Goal: Information Seeking & Learning: Compare options

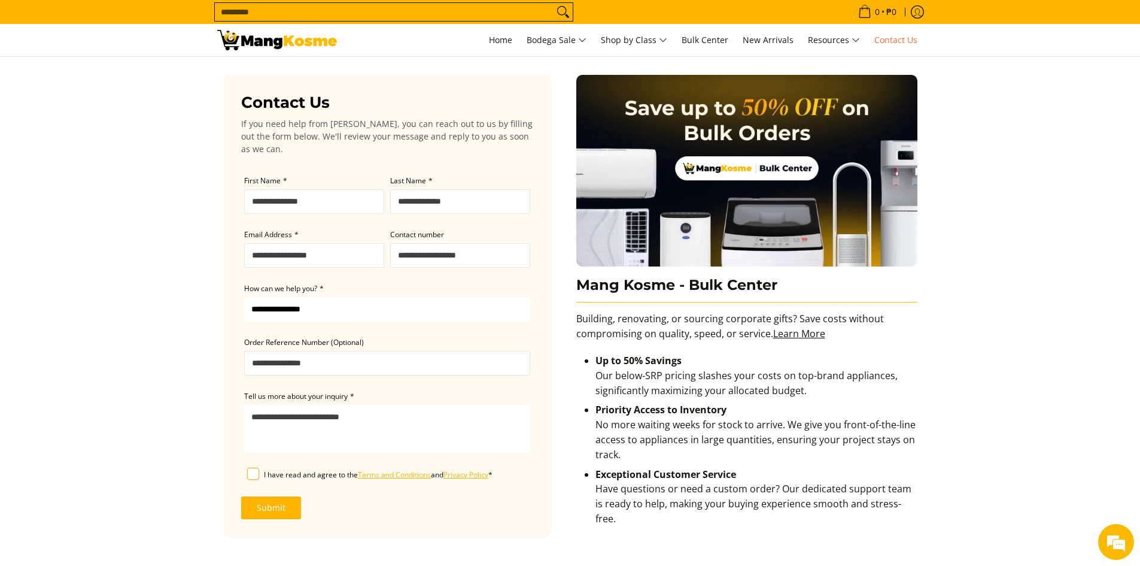
click at [279, 198] on input "First Name *" at bounding box center [314, 201] width 140 height 25
type input "********"
click at [426, 195] on input "Last Name *" at bounding box center [460, 201] width 140 height 25
type input "*********"
click at [295, 248] on input "Email Address *" at bounding box center [314, 255] width 140 height 25
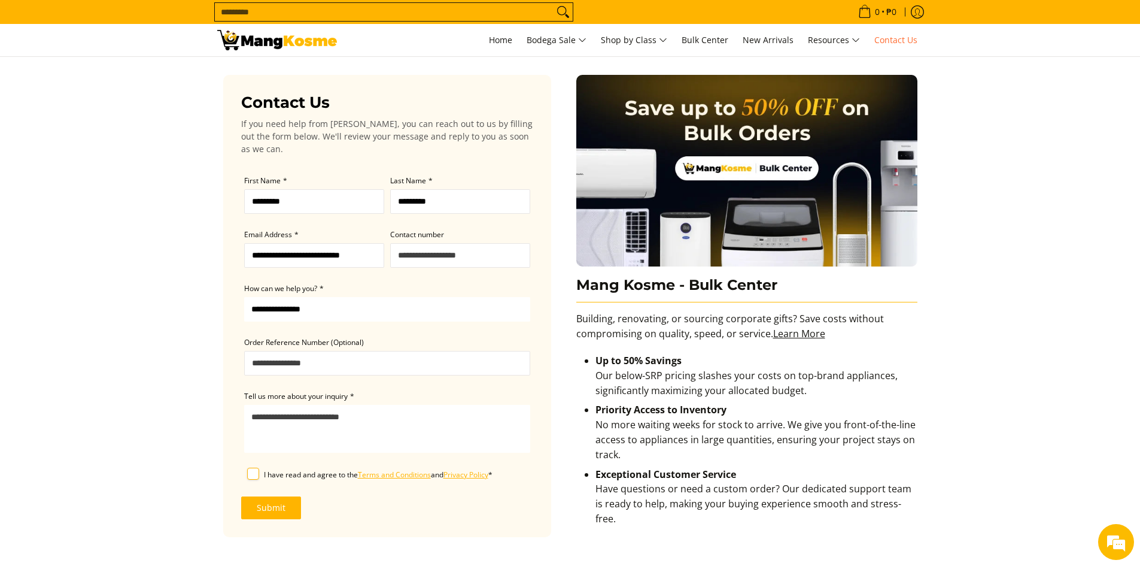
type input "**********"
click at [412, 256] on input "Contact number" at bounding box center [460, 255] width 140 height 25
type input "**********"
click at [338, 307] on select "**********" at bounding box center [387, 309] width 286 height 25
select select "**********"
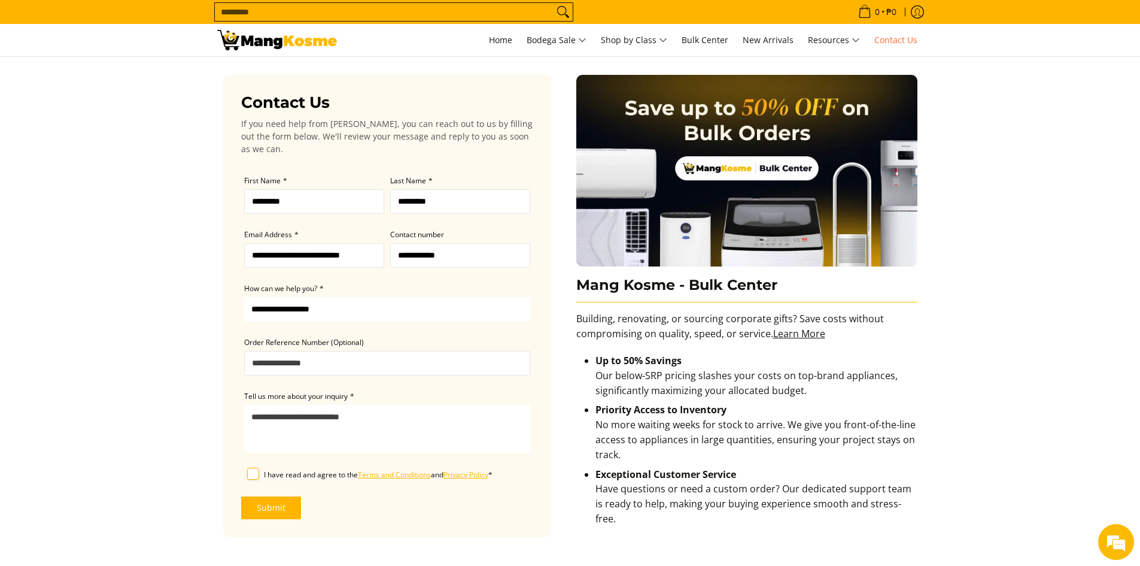
click at [244, 297] on select "**********" at bounding box center [387, 309] width 286 height 25
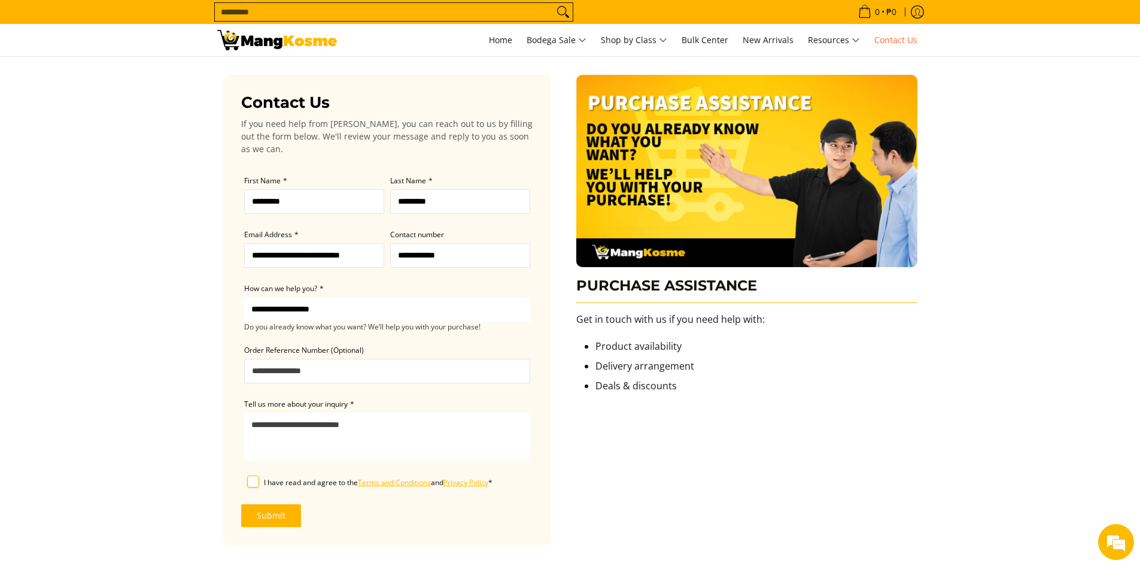
click at [334, 427] on textarea "Tell us more about your inquiry *" at bounding box center [387, 436] width 286 height 48
click at [628, 353] on li "Product availability" at bounding box center [757, 349] width 322 height 20
click at [628, 348] on li "Product availability" at bounding box center [757, 349] width 322 height 20
click at [293, 425] on textarea "Tell us more about your inquiry *" at bounding box center [387, 436] width 286 height 48
type textarea "**********"
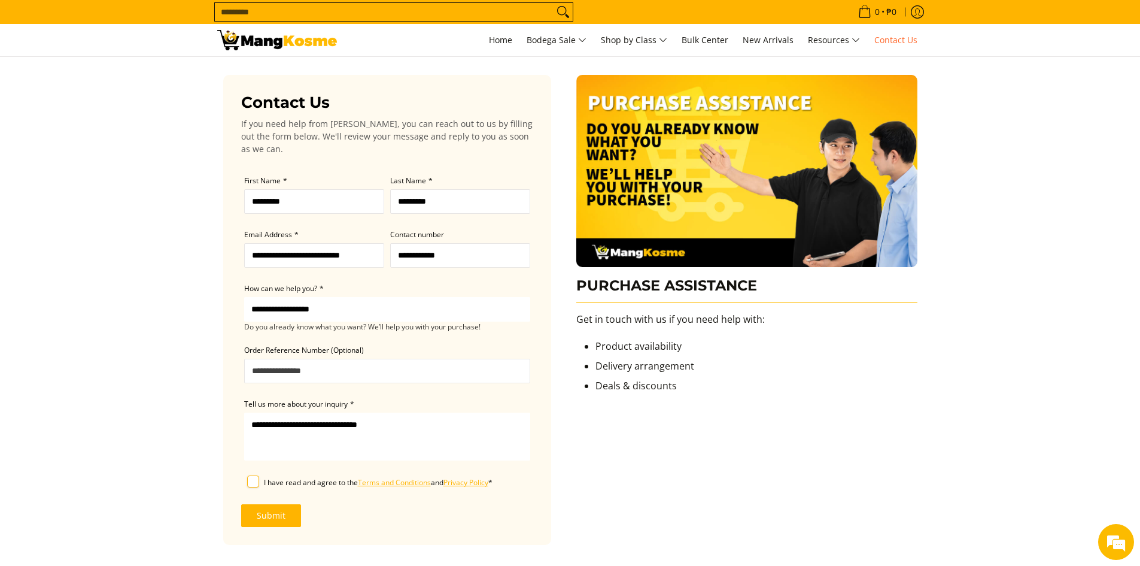
click at [264, 487] on label "I have read and agree to the Terms and Conditions and Privacy Policy *" at bounding box center [378, 482] width 229 height 15
click at [269, 522] on button "Submit" at bounding box center [271, 515] width 60 height 23
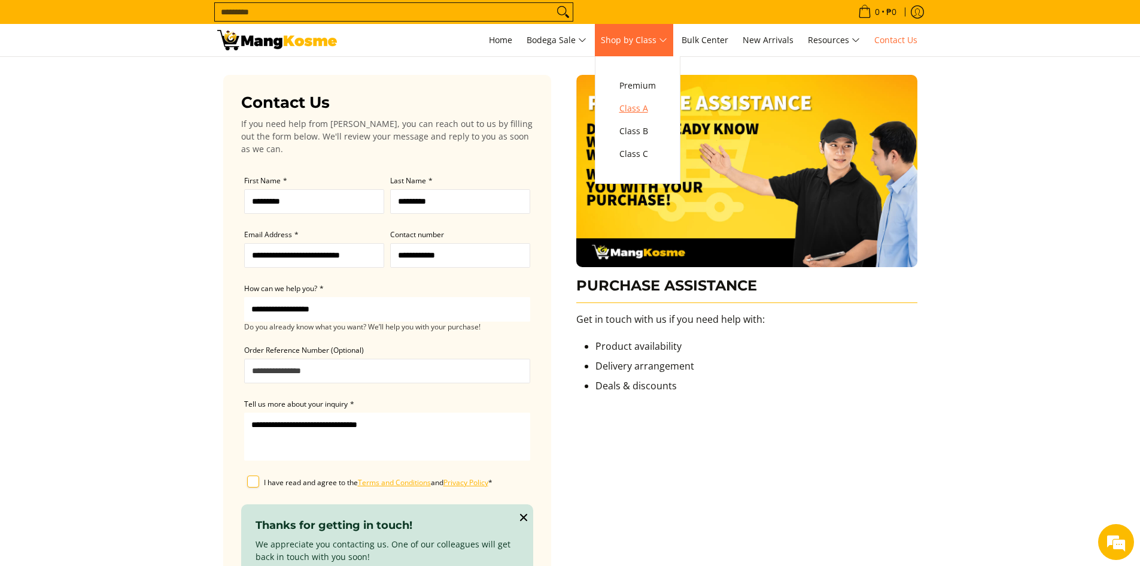
click at [643, 104] on span "Class A" at bounding box center [638, 108] width 37 height 15
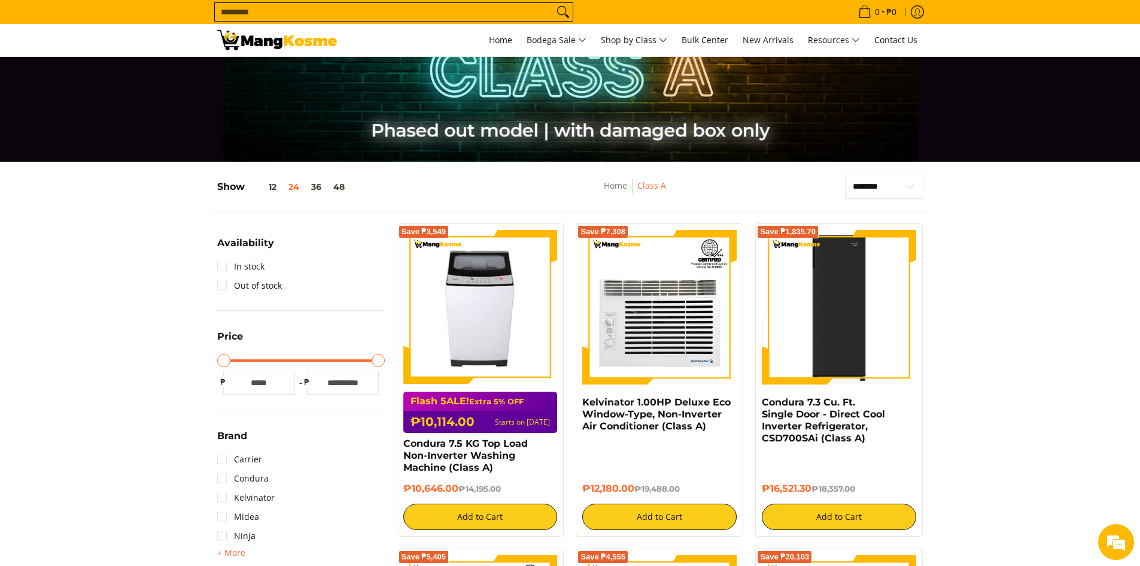
scroll to position [120, 0]
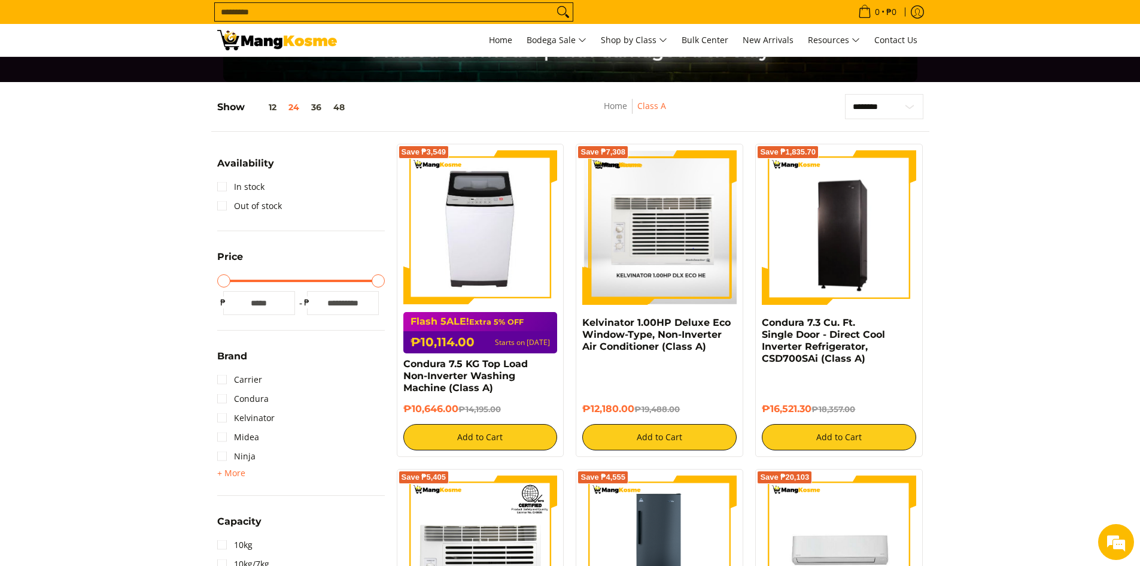
click at [672, 253] on img at bounding box center [659, 226] width 154 height 153
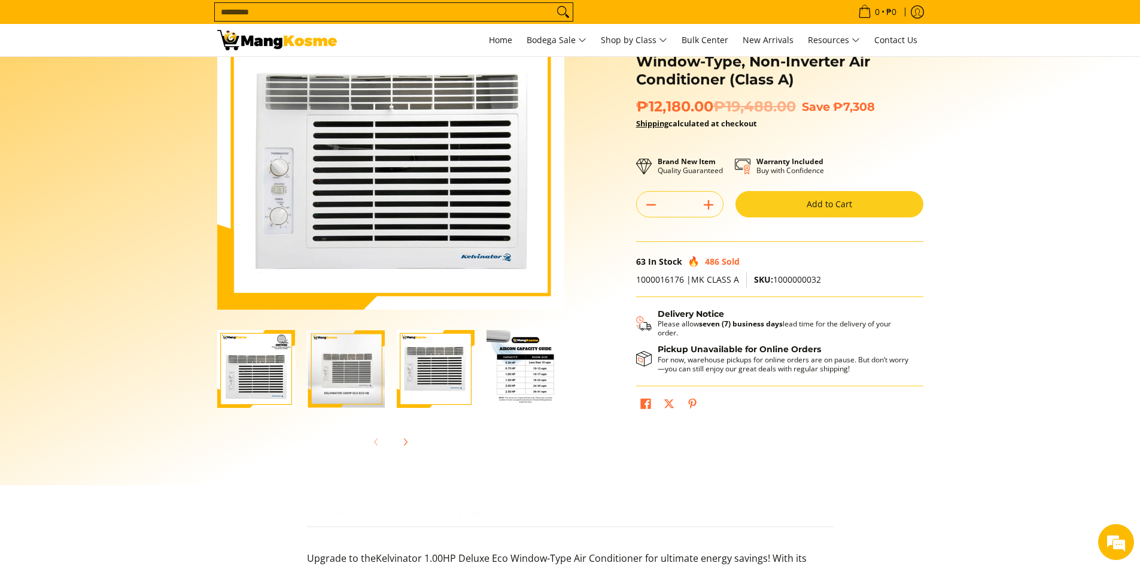
scroll to position [120, 0]
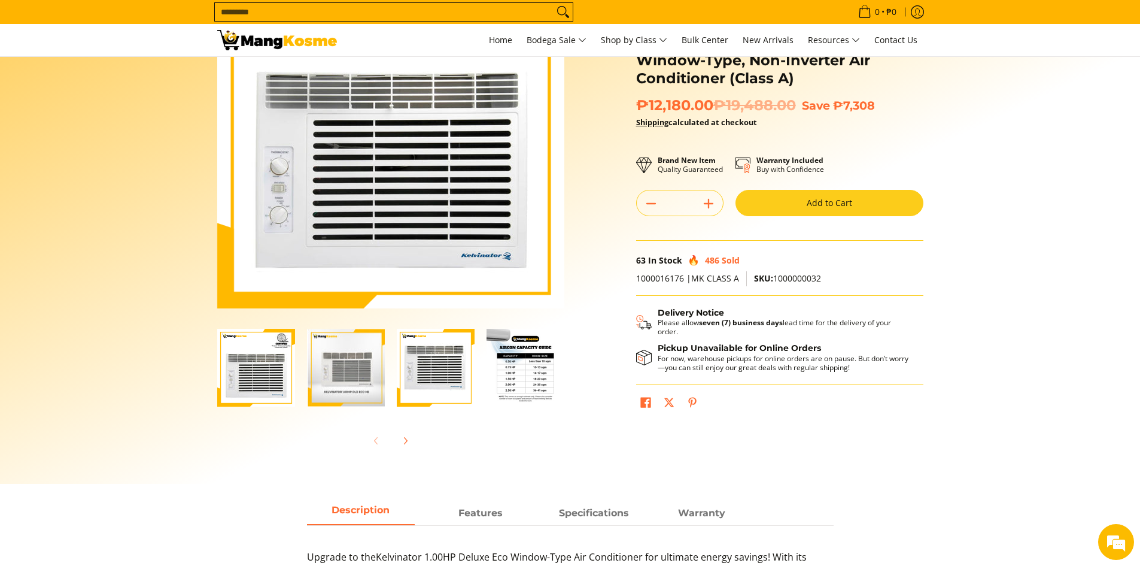
click at [366, 386] on img "kelvinator-eco he-window-type-aircon-1.00 hp-front-view" at bounding box center [346, 367] width 78 height 77
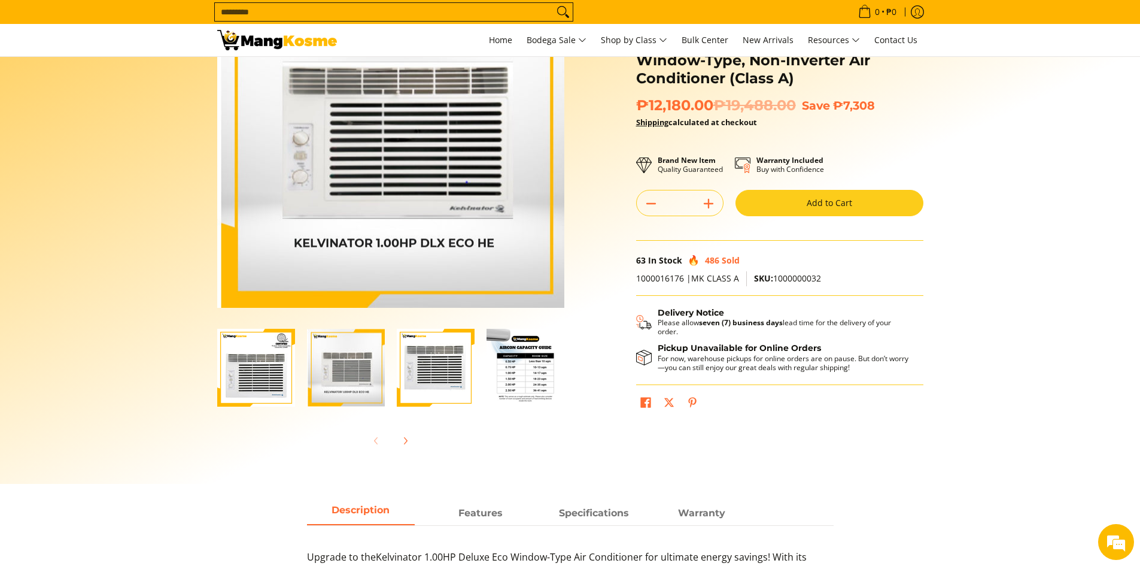
click at [254, 375] on img "Kelvinator 1.00HP Deluxe Eco Window-Type, Non-Inverter Air Conditioner (Class A…" at bounding box center [256, 368] width 78 height 78
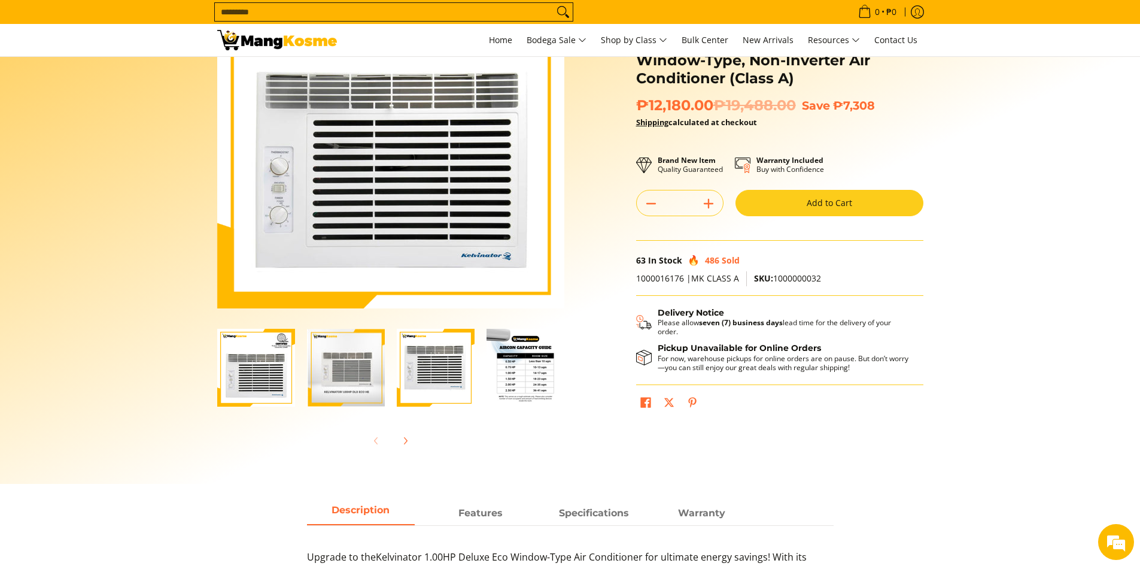
click at [363, 382] on img "kelvinator-eco he-window-type-aircon-1.00 hp-front-view" at bounding box center [346, 367] width 78 height 77
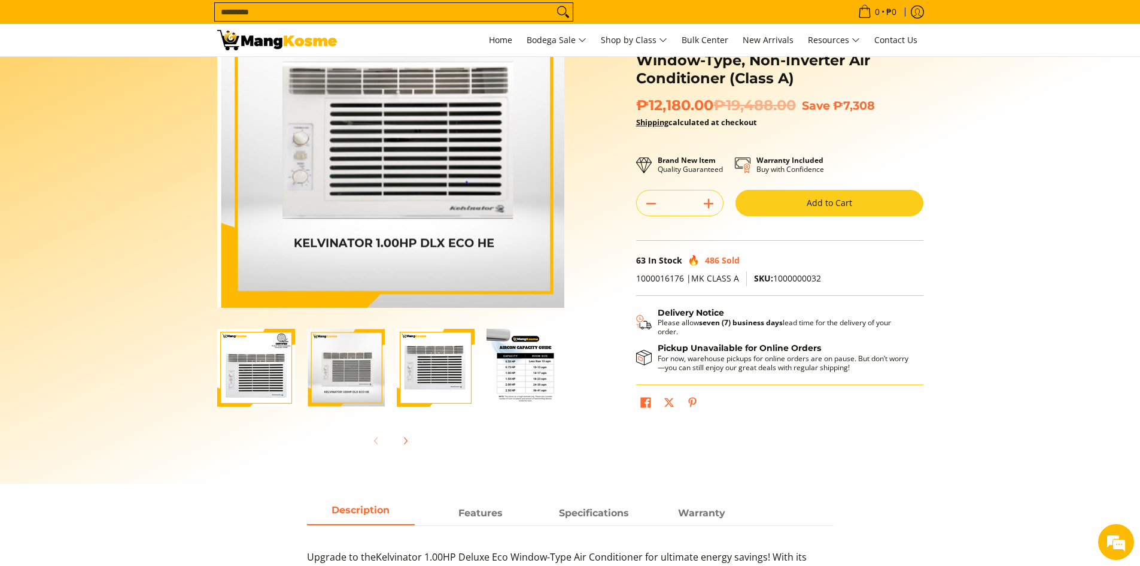
click at [427, 383] on img "Kelvinator 1.00HP Deluxe Eco Window-Type, Non-Inverter Air Conditioner (Class A…" at bounding box center [436, 368] width 78 height 78
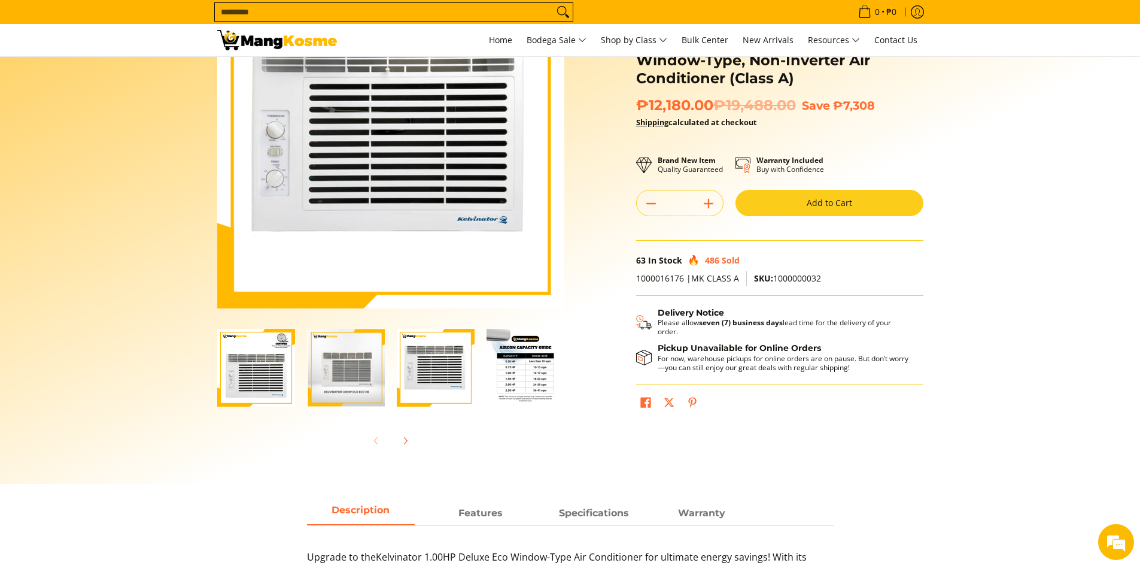
click at [509, 370] on img "Kelvinator 1.00HP Deluxe Eco Window-Type, Non-Inverter Air Conditioner (Class A…" at bounding box center [526, 368] width 78 height 78
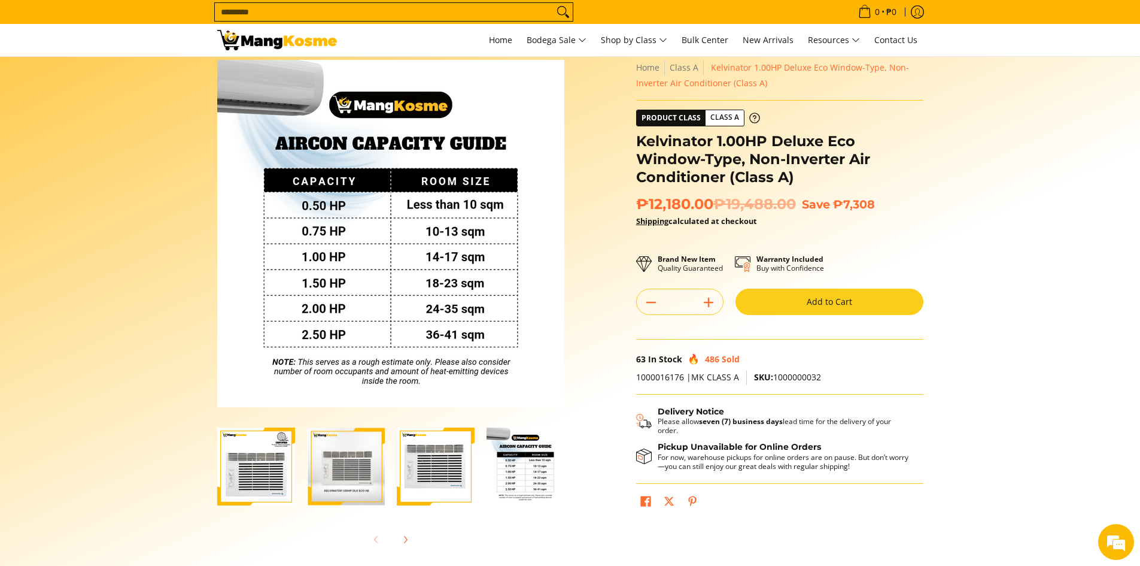
scroll to position [0, 0]
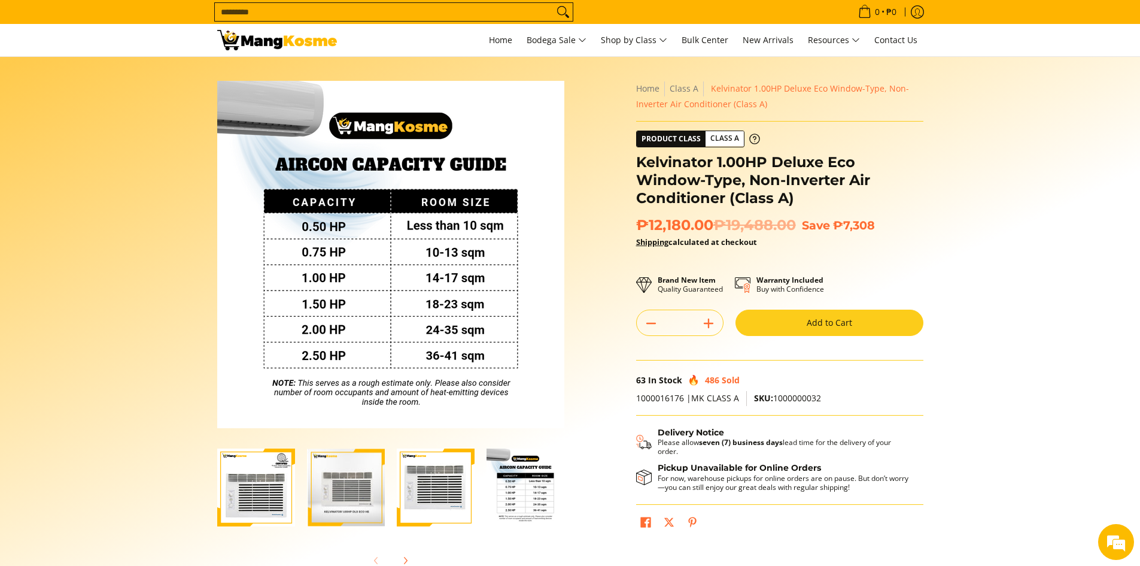
click at [705, 244] on strong "Shipping calculated at checkout" at bounding box center [696, 241] width 121 height 11
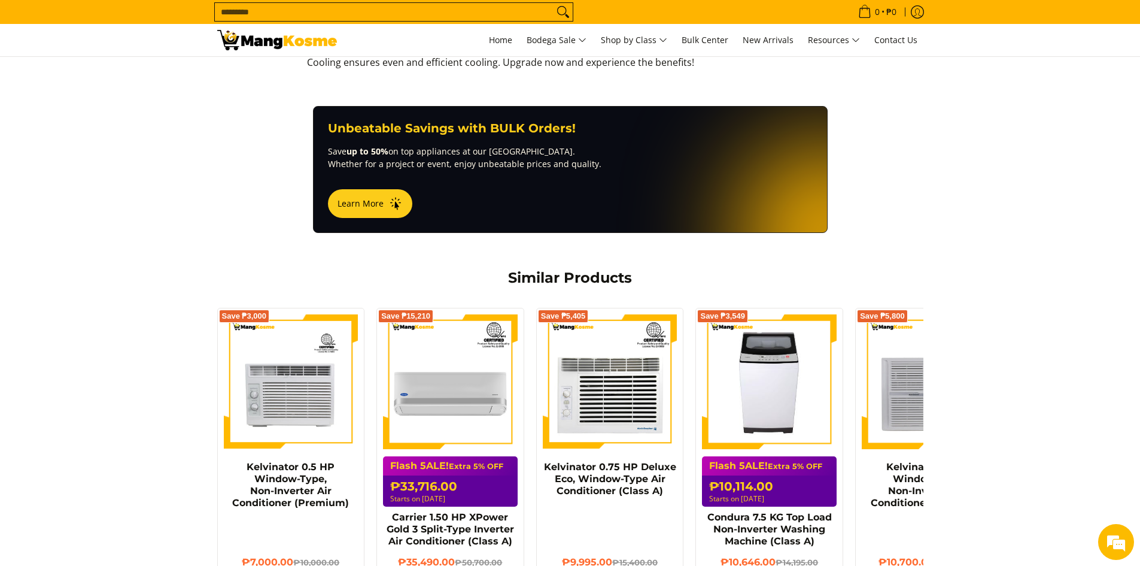
scroll to position [778, 0]
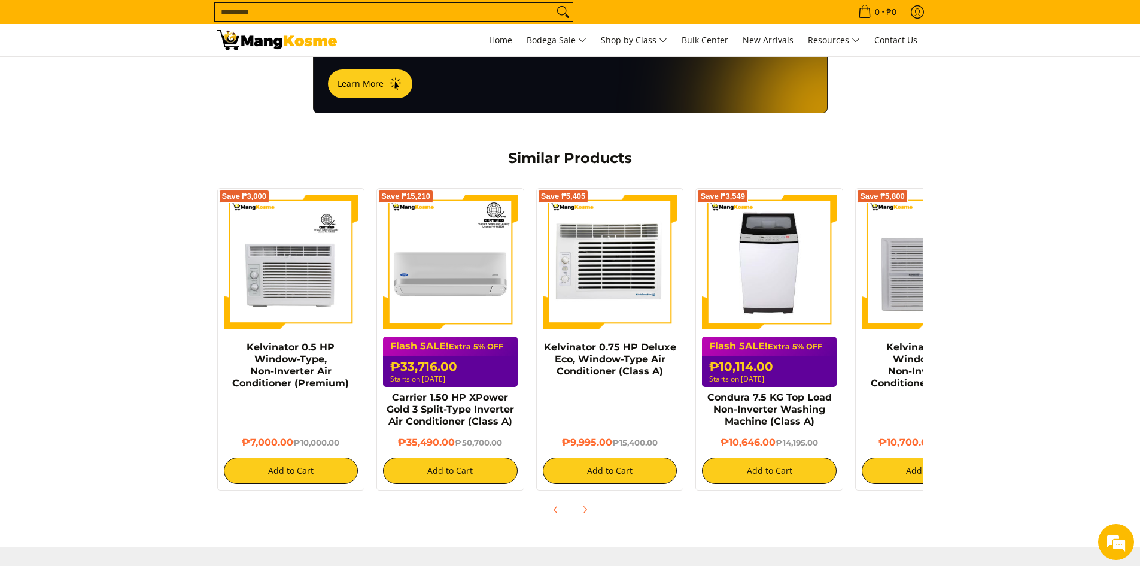
click at [609, 283] on img at bounding box center [610, 262] width 135 height 135
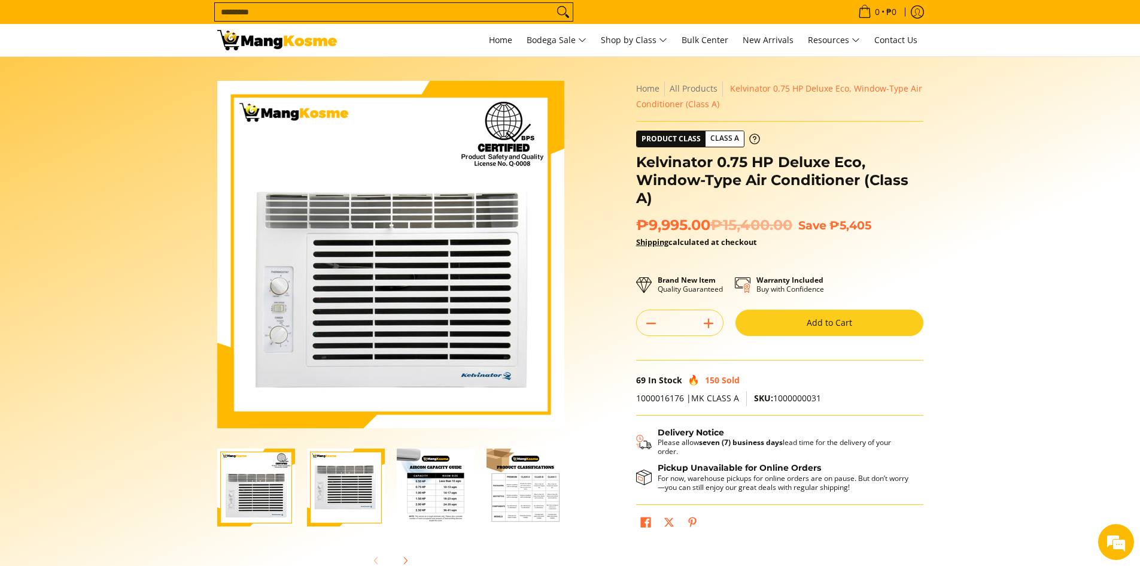
click at [281, 496] on img "Kelvinator 0.75 HP Deluxe Eco, Window-Type Air Conditioner (Class A)-1" at bounding box center [256, 487] width 78 height 78
click at [323, 490] on img "kelvinator-.75hp-deluxe-eco-window-type-aircon-class-b-full-view-mang-kosme" at bounding box center [346, 487] width 78 height 78
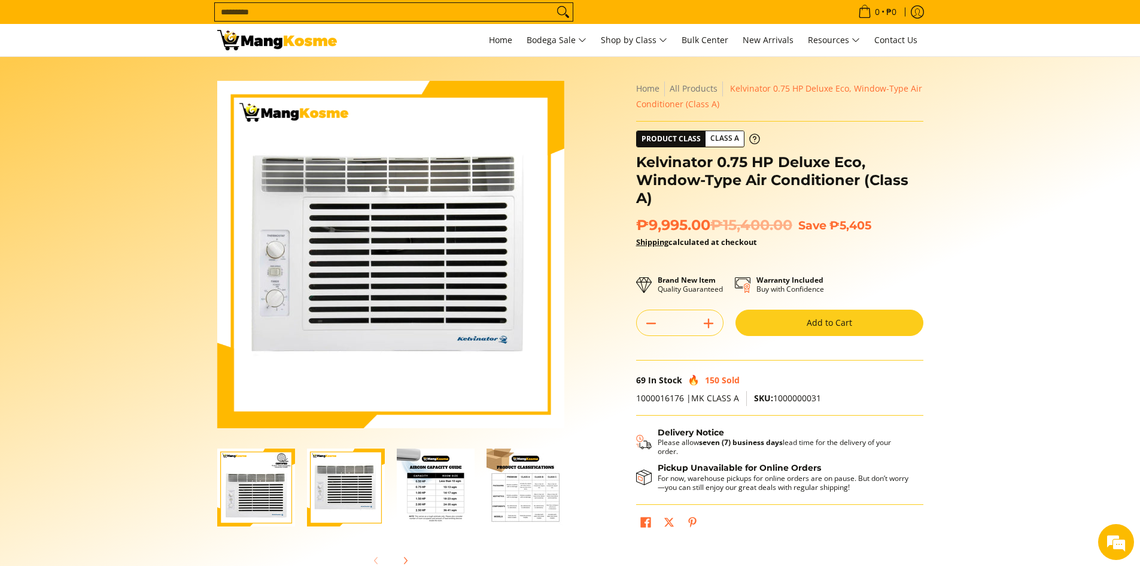
click at [263, 491] on img "Kelvinator 0.75 HP Deluxe Eco, Window-Type Air Conditioner (Class A)-1" at bounding box center [256, 487] width 78 height 78
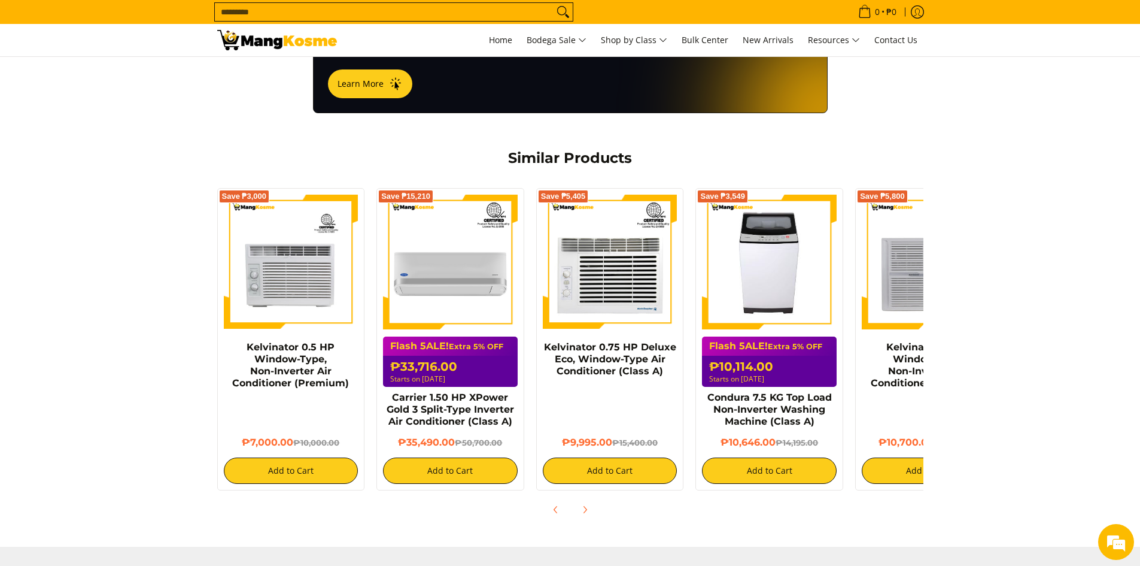
drag, startPoint x: 1011, startPoint y: 369, endPoint x: 938, endPoint y: 376, distance: 73.4
click at [938, 376] on div "Similar Products Save ₱3,000 Kelvinator 0.5 HP Window-Type, Non-Inverter Air Co…" at bounding box center [570, 329] width 1140 height 385
drag, startPoint x: 361, startPoint y: 113, endPoint x: 391, endPoint y: 51, distance: 69.3
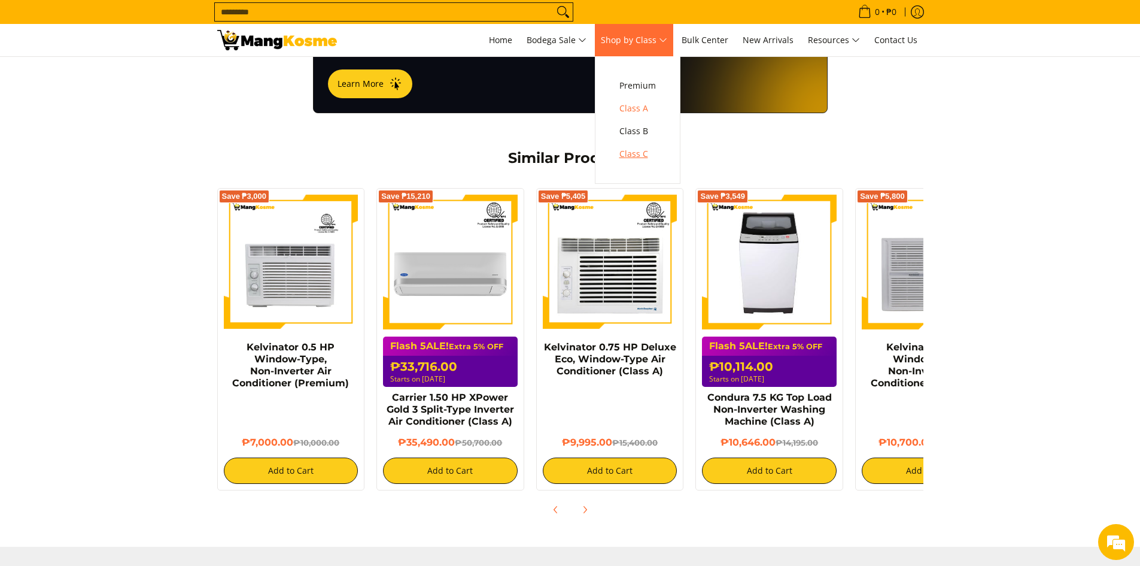
click at [633, 155] on span "Class C" at bounding box center [638, 154] width 37 height 15
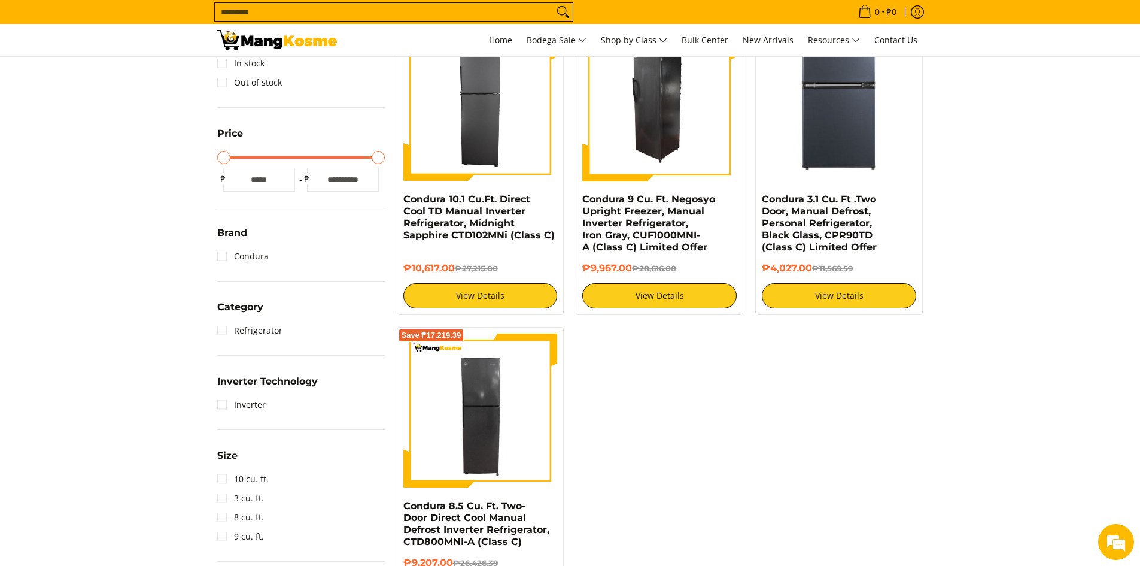
scroll to position [239, 0]
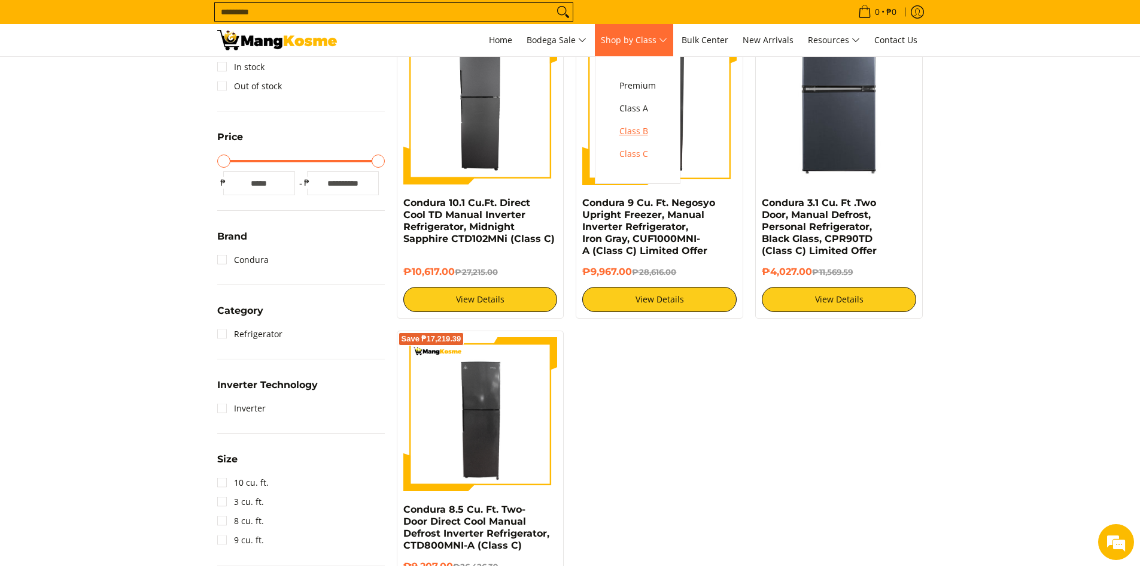
click at [643, 127] on span "Class B" at bounding box center [638, 131] width 37 height 15
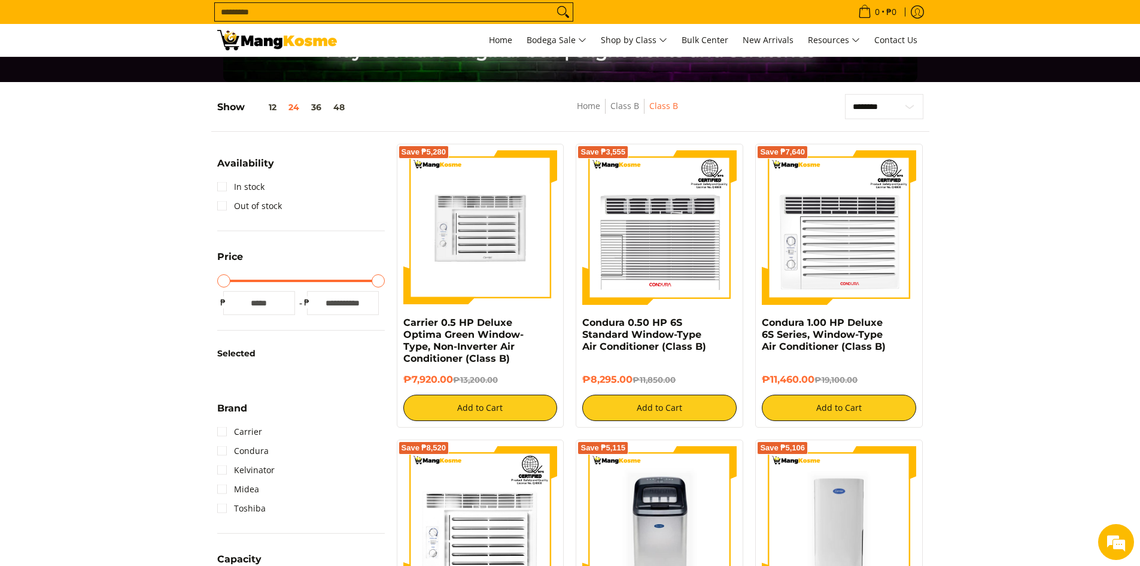
click at [503, 240] on img at bounding box center [480, 227] width 154 height 154
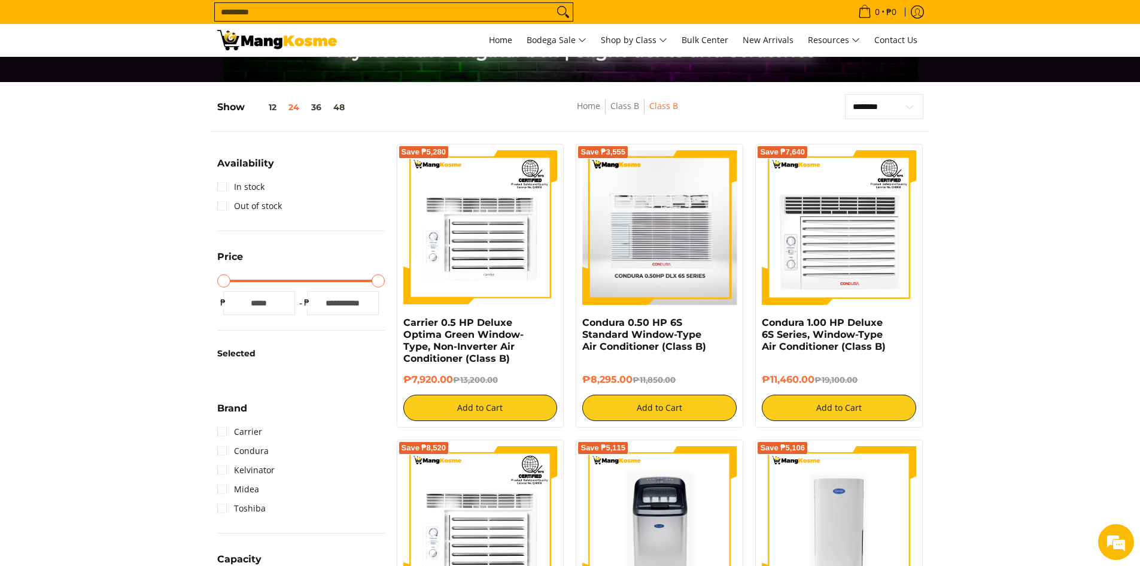
click at [674, 251] on img at bounding box center [660, 227] width 154 height 154
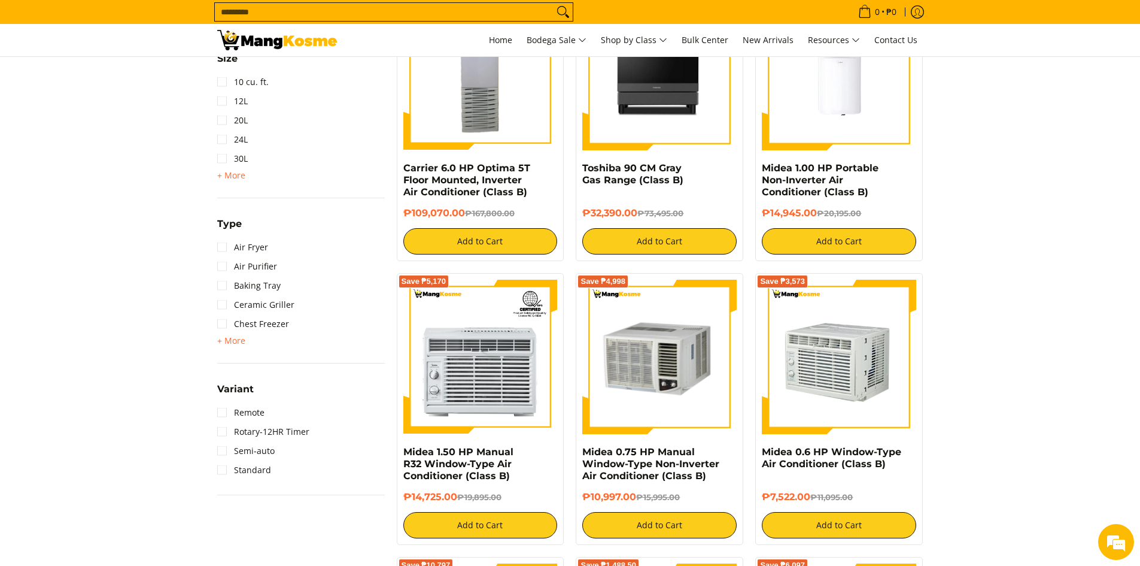
click at [865, 362] on img at bounding box center [839, 357] width 154 height 154
